Goal: Transaction & Acquisition: Purchase product/service

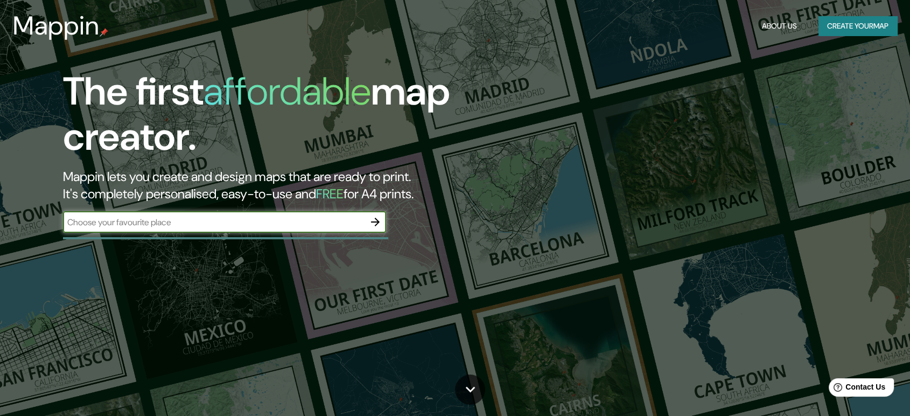
click at [831, 19] on button "Create your map" at bounding box center [858, 26] width 79 height 20
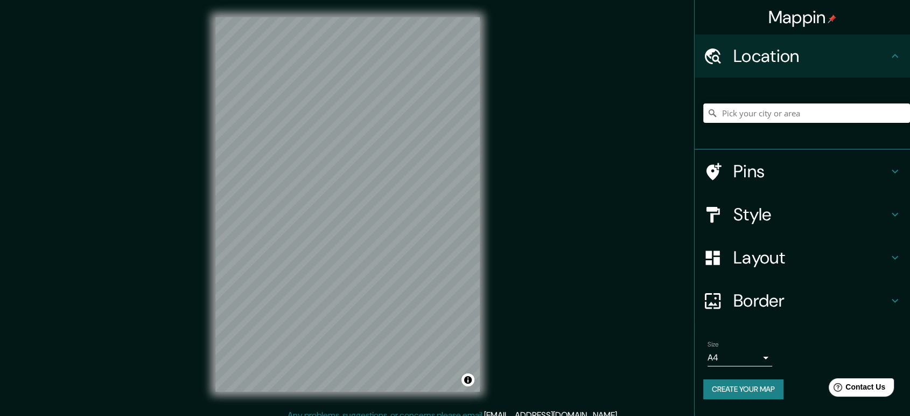
click at [758, 109] on input "Pick your city or area" at bounding box center [806, 112] width 207 height 19
type input "Bauru, [GEOGRAPHIC_DATA], [GEOGRAPHIC_DATA]"
click at [866, 161] on h4 "Pins" at bounding box center [811, 172] width 155 height 22
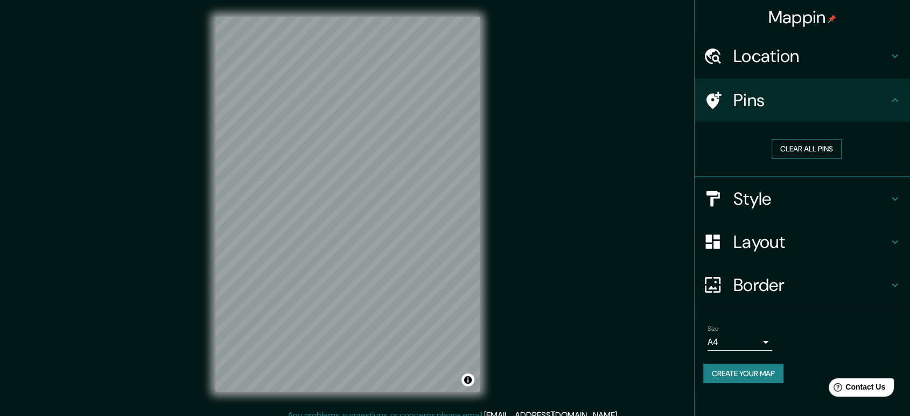
click at [815, 151] on button "Clear all pins" at bounding box center [807, 149] width 70 height 20
click at [772, 207] on h4 "Style" at bounding box center [811, 199] width 155 height 22
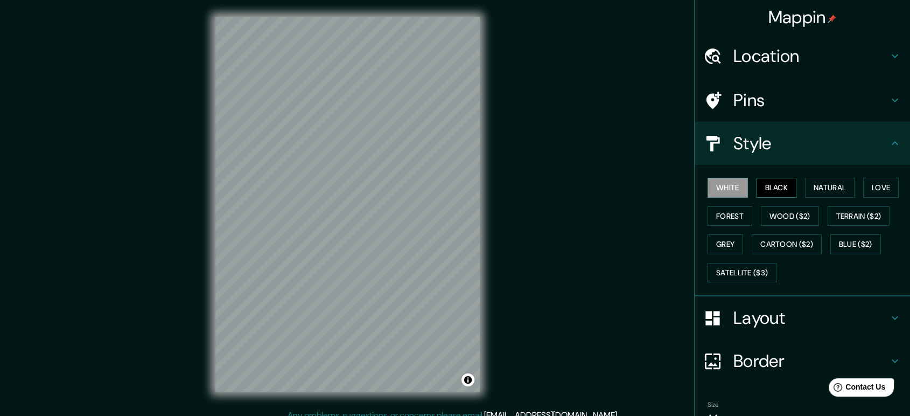
click at [763, 185] on button "Black" at bounding box center [777, 188] width 40 height 20
click at [786, 144] on h4 "Style" at bounding box center [811, 144] width 155 height 22
click at [761, 305] on div "Layout" at bounding box center [802, 317] width 215 height 43
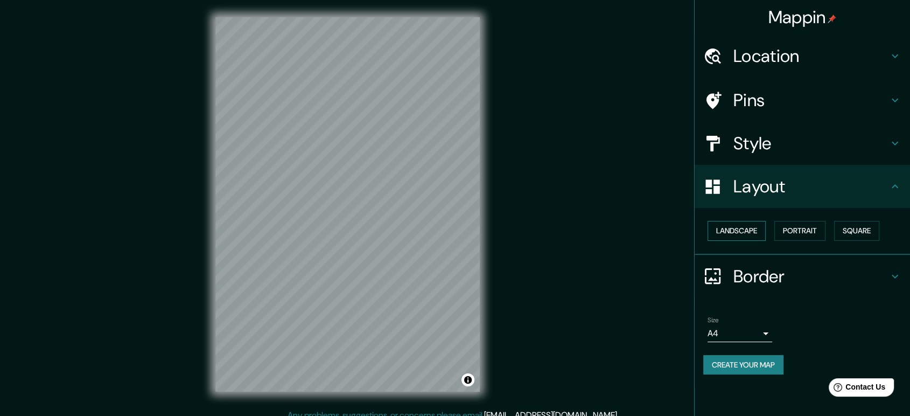
click at [749, 230] on button "Landscape" at bounding box center [737, 231] width 58 height 20
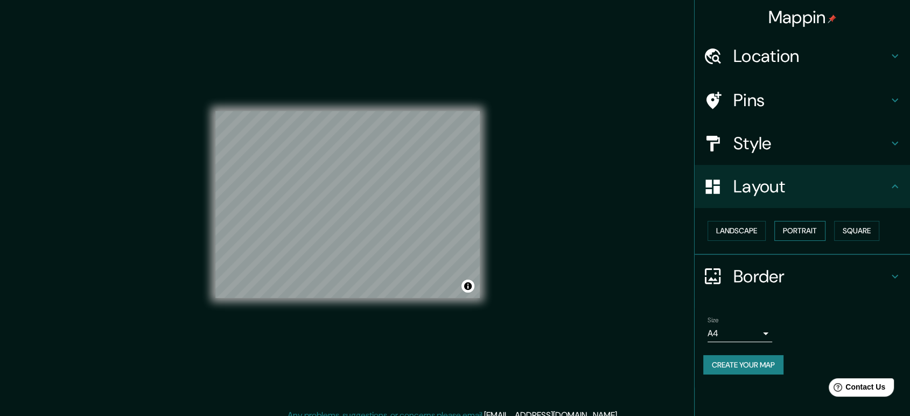
click at [787, 229] on button "Portrait" at bounding box center [800, 231] width 51 height 20
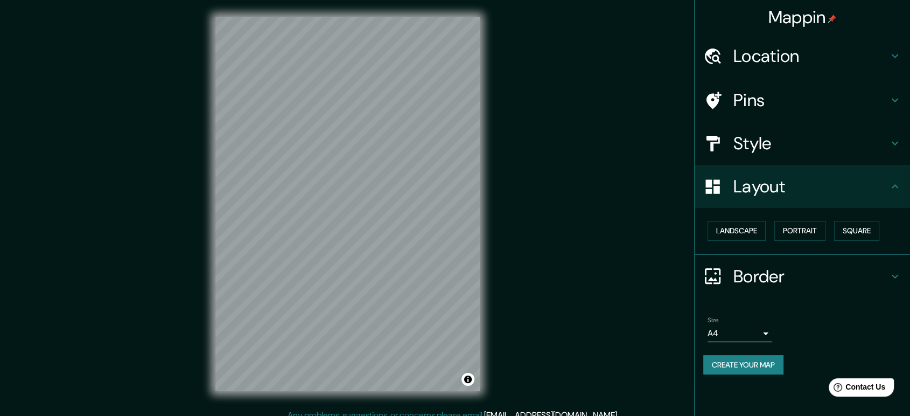
click at [761, 275] on h4 "Border" at bounding box center [811, 277] width 155 height 22
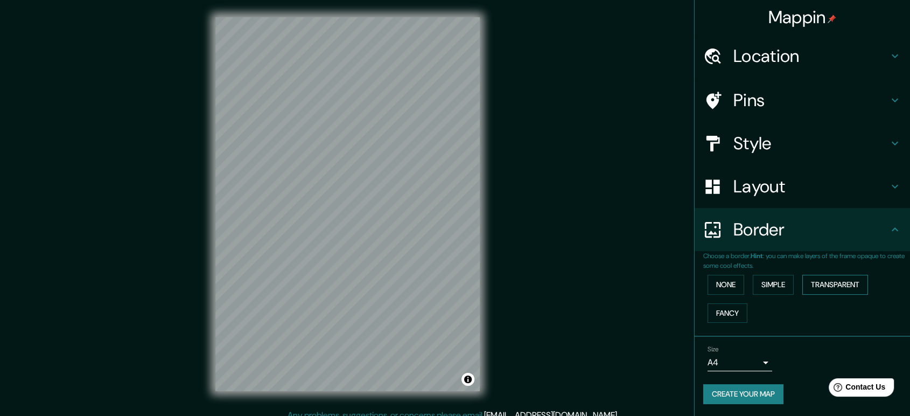
click at [843, 279] on button "Transparent" at bounding box center [836, 285] width 66 height 20
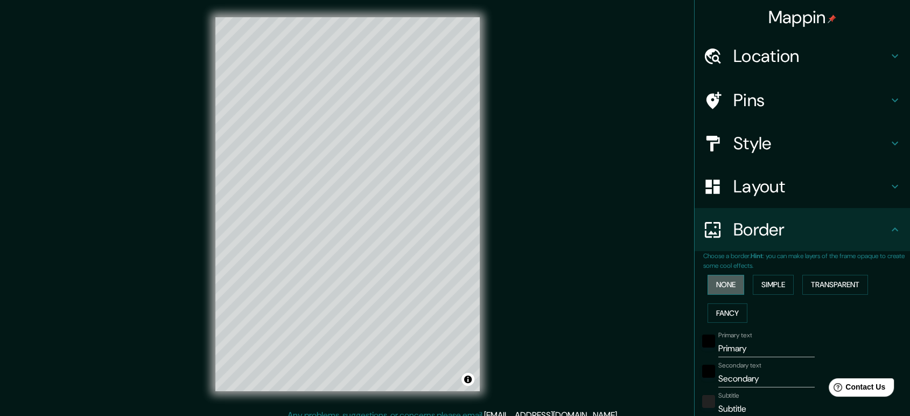
click at [728, 282] on button "None" at bounding box center [726, 285] width 37 height 20
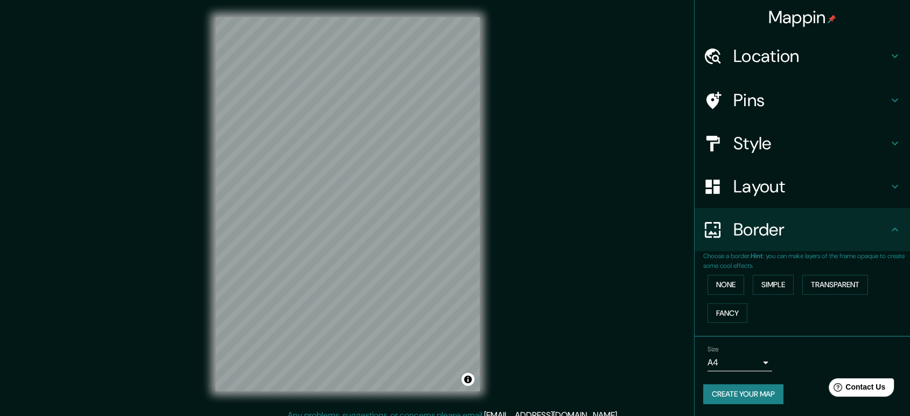
click at [795, 234] on h4 "Border" at bounding box center [811, 230] width 155 height 22
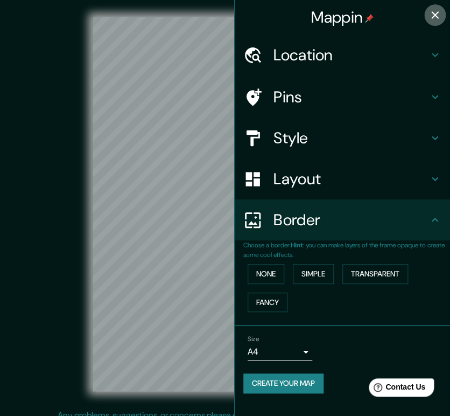
click at [433, 13] on icon "button" at bounding box center [435, 15] width 13 height 13
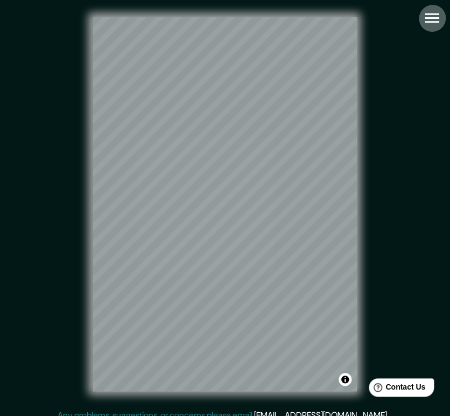
click at [424, 20] on icon "button" at bounding box center [432, 18] width 19 height 19
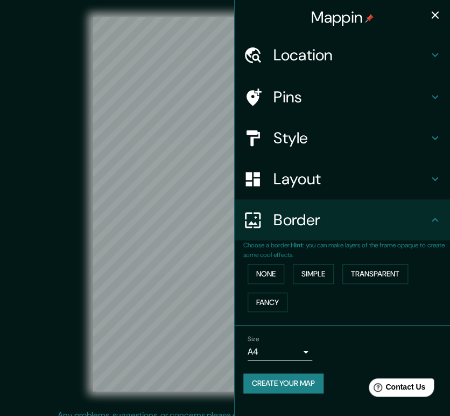
click at [269, 375] on button "Create your map" at bounding box center [283, 383] width 80 height 20
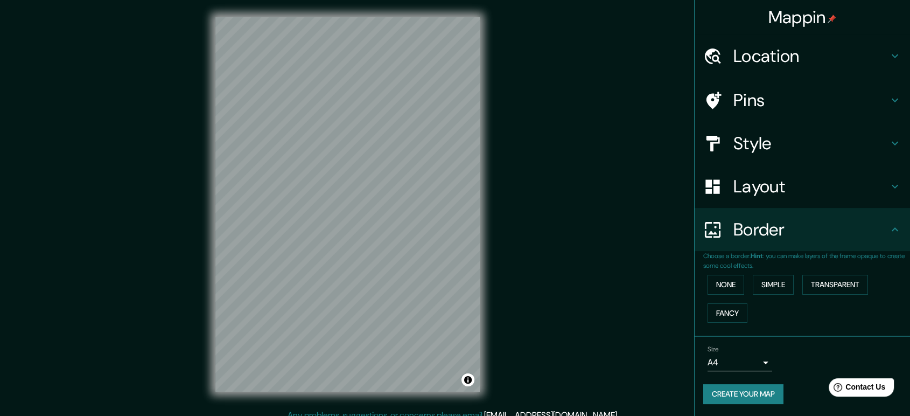
drag, startPoint x: 766, startPoint y: 386, endPoint x: 811, endPoint y: 357, distance: 53.6
click at [813, 354] on div "Size A4 single" at bounding box center [802, 358] width 198 height 34
drag, startPoint x: 758, startPoint y: 398, endPoint x: 807, endPoint y: 344, distance: 72.4
click at [808, 344] on div "Size A4 single" at bounding box center [802, 358] width 198 height 34
